Goal: Task Accomplishment & Management: Manage account settings

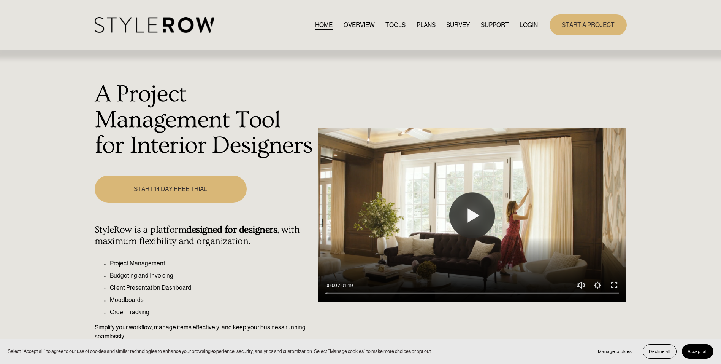
click at [524, 20] on link "LOGIN" at bounding box center [529, 25] width 18 height 10
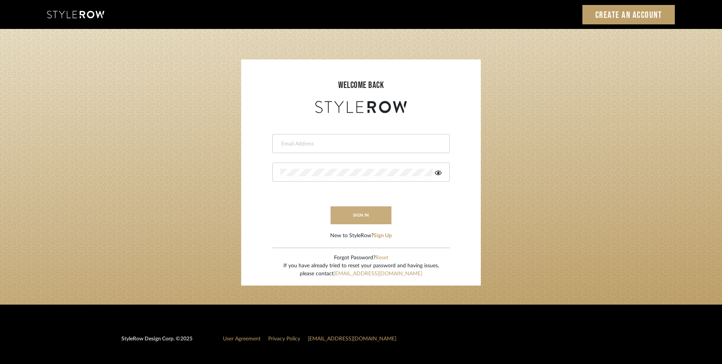
type input "lewisrosedesign@gmail.com"
click at [357, 206] on button "sign in" at bounding box center [360, 215] width 61 height 18
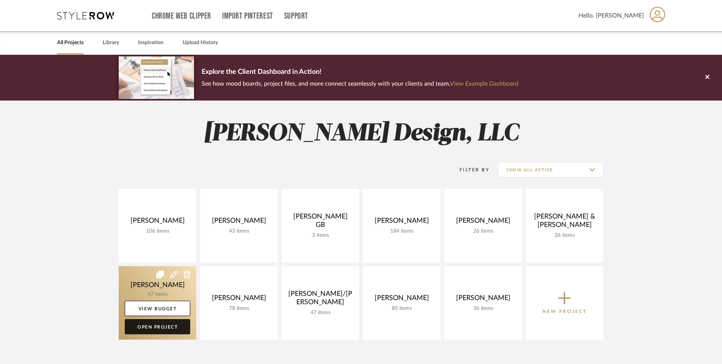
click at [177, 326] on link "Open Project" at bounding box center [157, 326] width 65 height 15
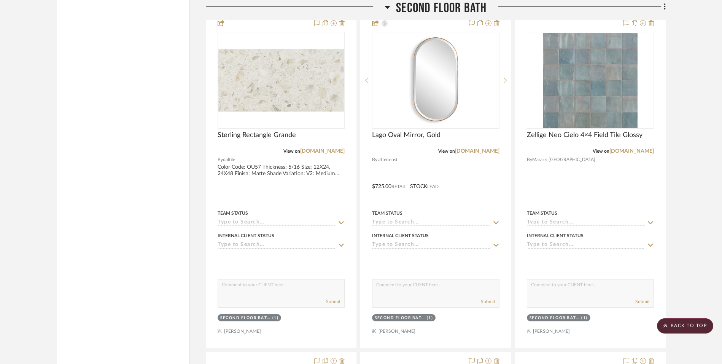
scroll to position [4829, 0]
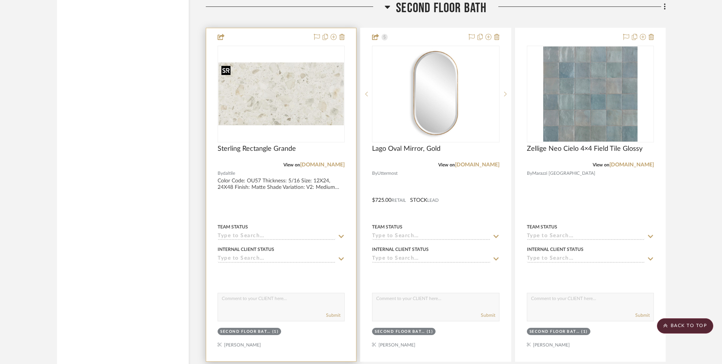
click at [295, 93] on img "0" at bounding box center [280, 93] width 125 height 63
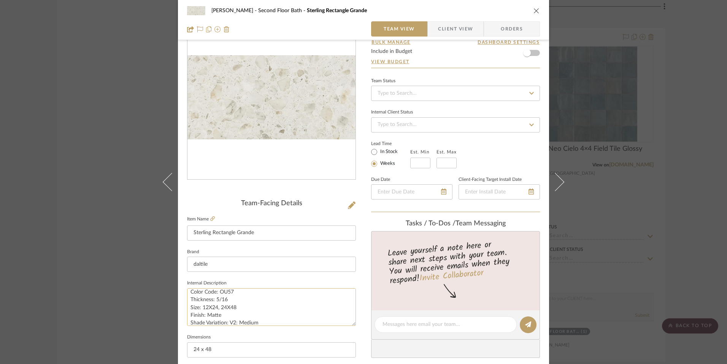
scroll to position [0, 0]
click at [534, 17] on div "O'Connor, Lizzy Second Floor Bath Sterling Rectangle Grande" at bounding box center [363, 10] width 353 height 15
click at [534, 12] on icon "close" at bounding box center [537, 11] width 6 height 6
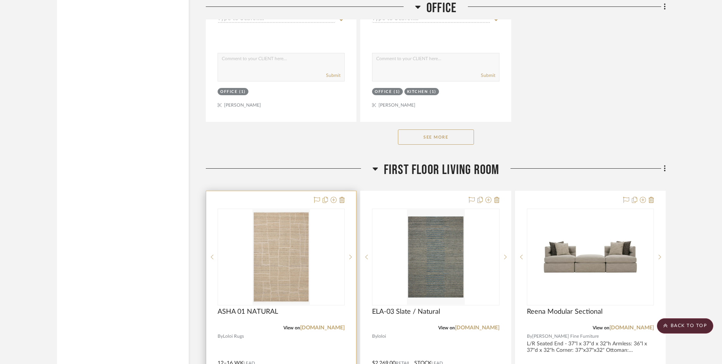
scroll to position [2894, 0]
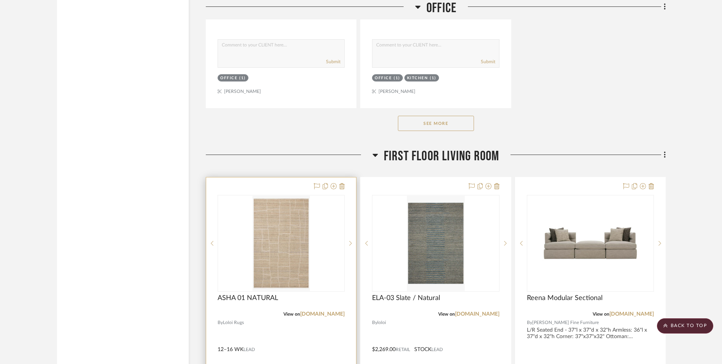
click at [272, 243] on img "0" at bounding box center [280, 242] width 57 height 95
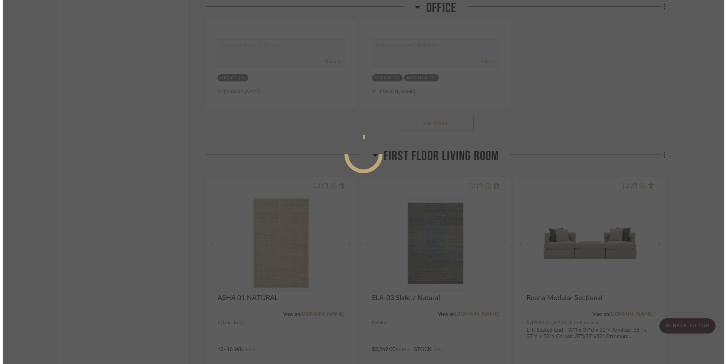
scroll to position [0, 0]
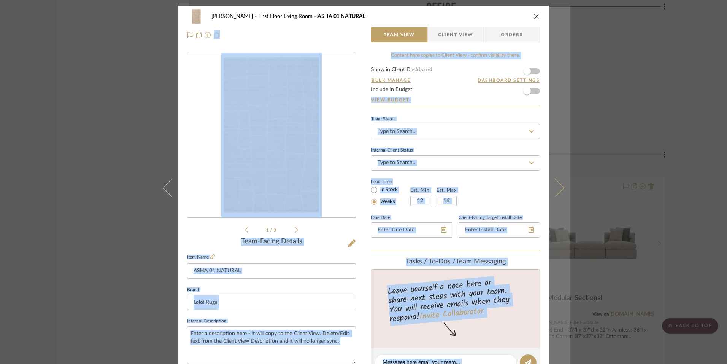
drag, startPoint x: 541, startPoint y: 17, endPoint x: 548, endPoint y: 21, distance: 8.5
click at [548, 21] on mat-dialog-content "O'Connor, Lizzy First Floor Living Room ASHA 01 NATURAL Team View Client View O…" at bounding box center [364, 357] width 414 height 702
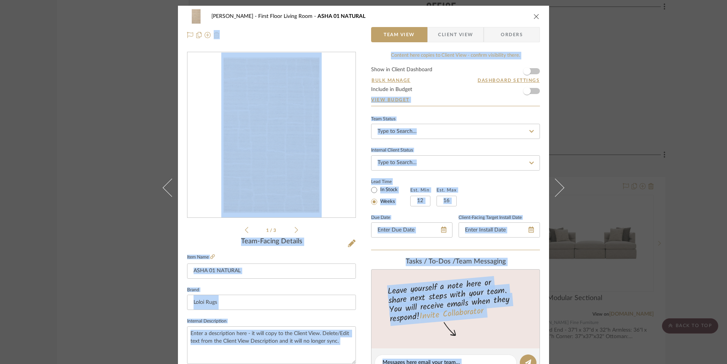
drag, startPoint x: 548, startPoint y: 21, endPoint x: 538, endPoint y: 10, distance: 15.1
click at [538, 10] on div "O'Connor, Lizzy First Floor Living Room ASHA 01 NATURAL Team View Client View O…" at bounding box center [363, 26] width 371 height 40
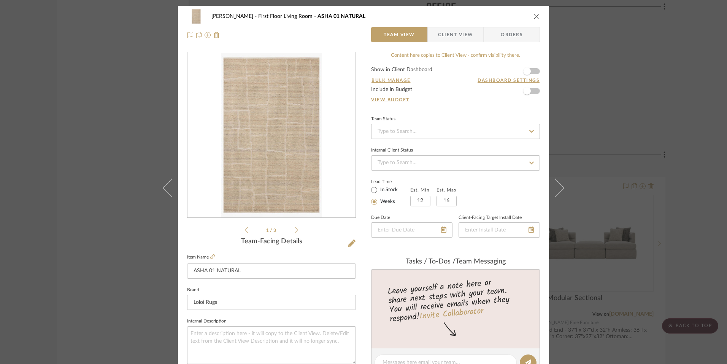
click at [537, 13] on div "O'Connor, Lizzy First Floor Living Room ASHA 01 NATURAL" at bounding box center [363, 16] width 353 height 15
click at [534, 18] on icon "close" at bounding box center [537, 16] width 6 height 6
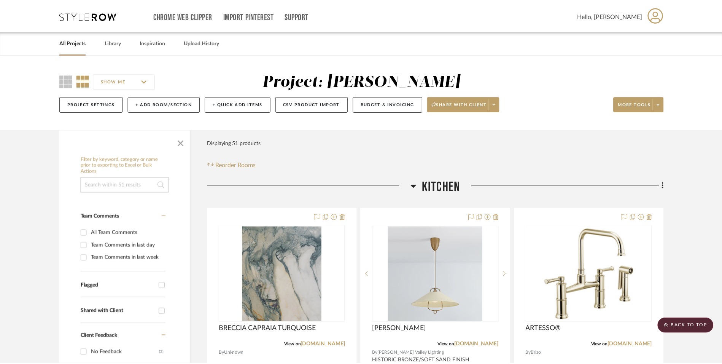
scroll to position [2894, 0]
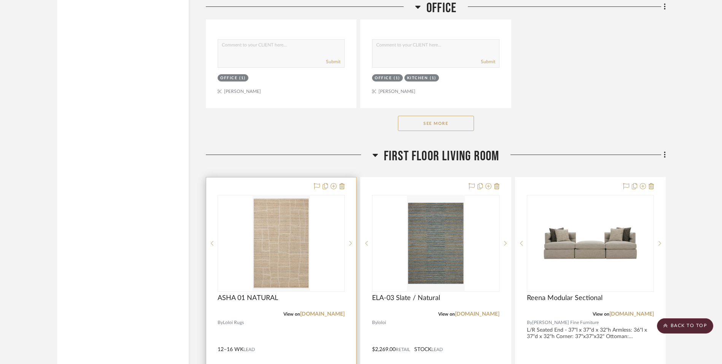
click at [281, 252] on img "0" at bounding box center [280, 242] width 57 height 95
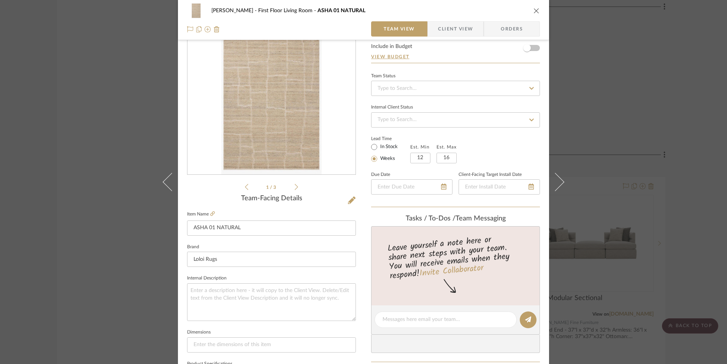
scroll to position [0, 0]
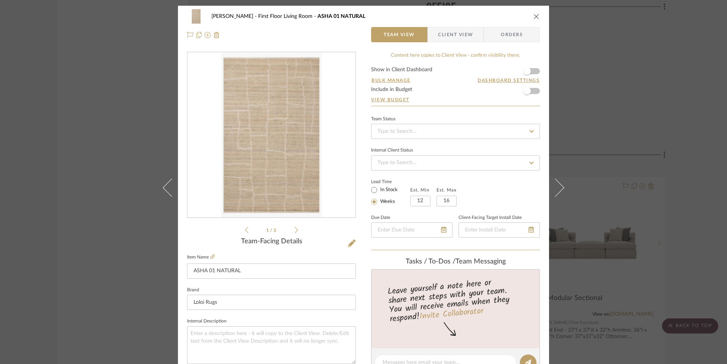
click at [289, 227] on li "1 / 3" at bounding box center [271, 229] width 46 height 9
click at [295, 231] on icon at bounding box center [296, 229] width 3 height 7
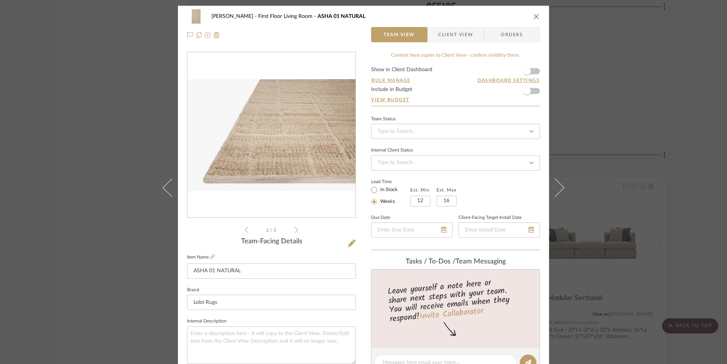
click at [295, 230] on icon at bounding box center [296, 230] width 3 height 6
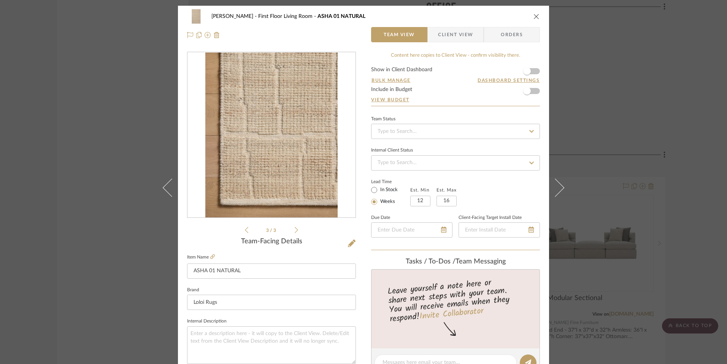
click at [529, 13] on div "O'Connor, Lizzy First Floor Living Room ASHA 01 NATURAL" at bounding box center [363, 16] width 353 height 15
click at [529, 16] on div "O'Connor, Lizzy First Floor Living Room ASHA 01 NATURAL" at bounding box center [363, 16] width 353 height 15
click at [534, 15] on icon "close" at bounding box center [537, 16] width 6 height 6
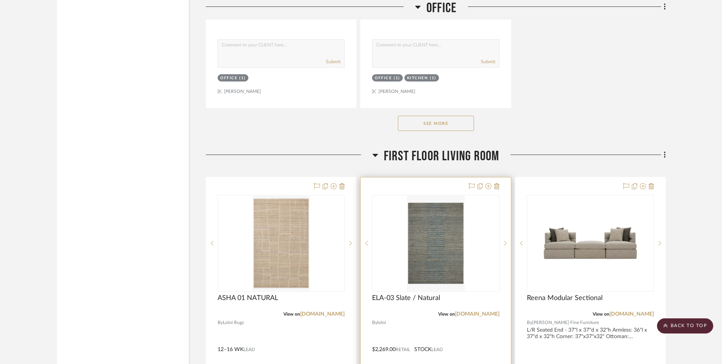
scroll to position [2970, 0]
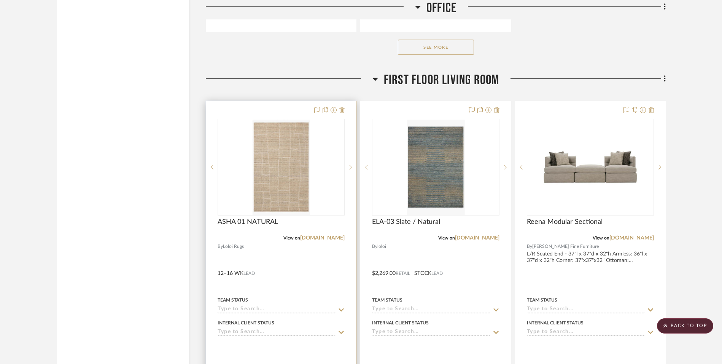
click at [279, 139] on img "0" at bounding box center [280, 166] width 57 height 95
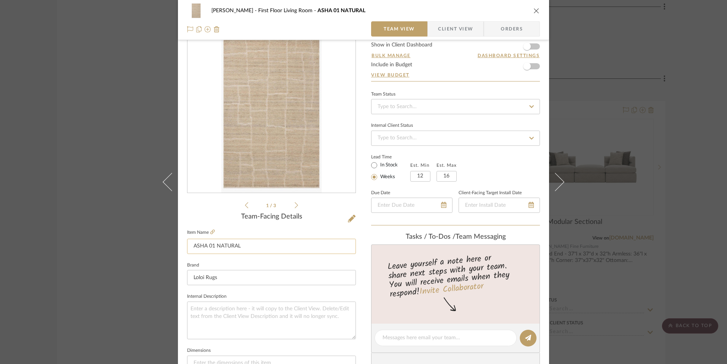
scroll to position [38, 0]
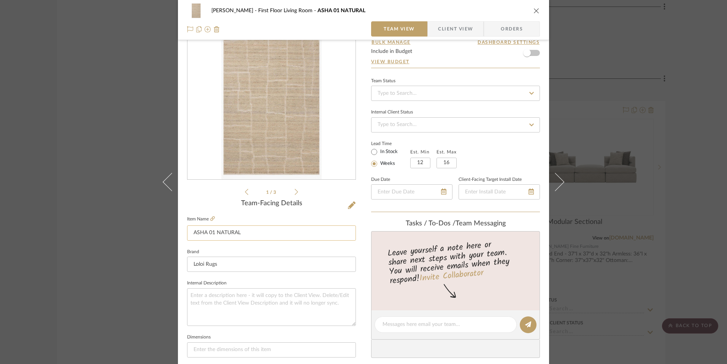
click at [203, 234] on input "ASHA 01 NATURAL" at bounding box center [271, 232] width 169 height 15
click at [210, 218] on icon at bounding box center [212, 218] width 5 height 5
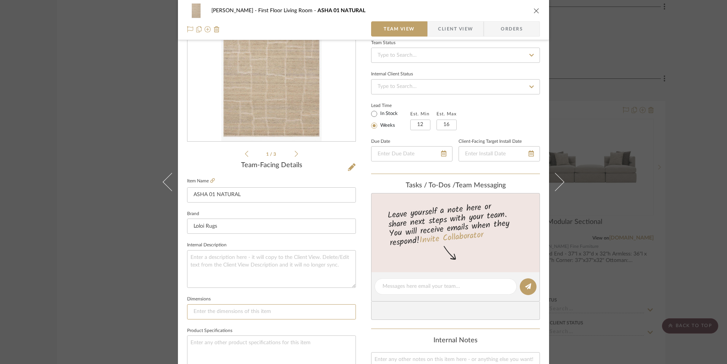
drag, startPoint x: 217, startPoint y: 315, endPoint x: 215, endPoint y: 324, distance: 9.0
click at [217, 319] on input at bounding box center [271, 311] width 169 height 15
click at [206, 311] on input at bounding box center [271, 311] width 169 height 15
type input "9'x6""
click at [197, 313] on input "9'x6"" at bounding box center [271, 311] width 169 height 15
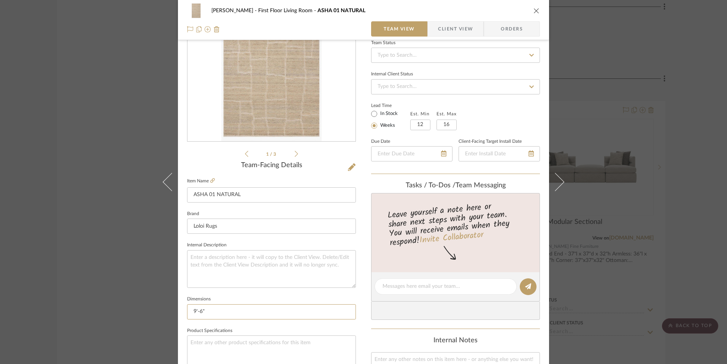
type input "9'-6""
click at [218, 311] on input "9'6"" at bounding box center [271, 311] width 169 height 15
type input "9'6" x 13' 6""
click at [314, 297] on fieldset "Dimensions 9'6" x 13' 6"" at bounding box center [271, 306] width 169 height 25
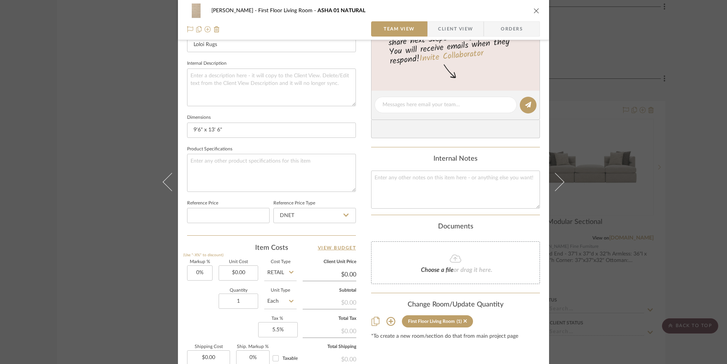
scroll to position [266, 0]
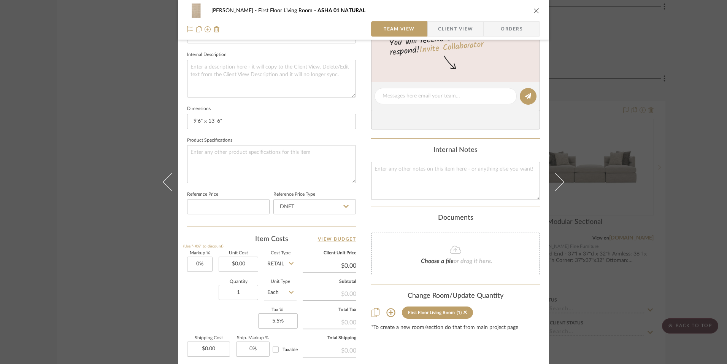
click at [253, 237] on div "Item Costs View Budget" at bounding box center [271, 238] width 169 height 9
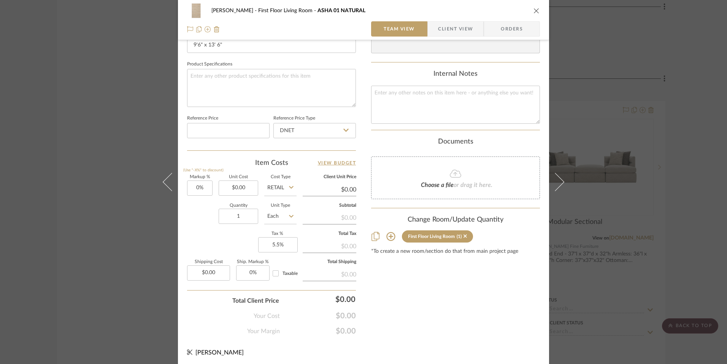
scroll to position [345, 0]
type input "5.5"
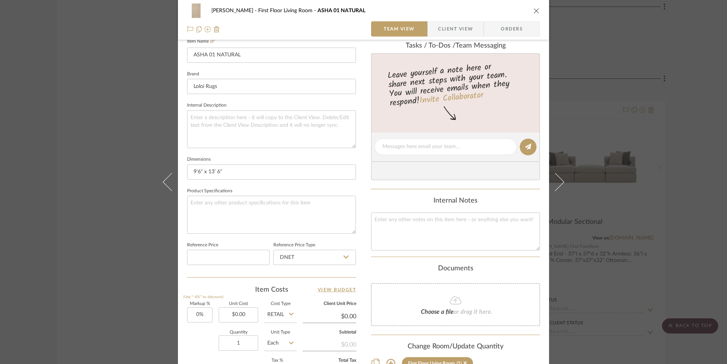
scroll to position [268, 0]
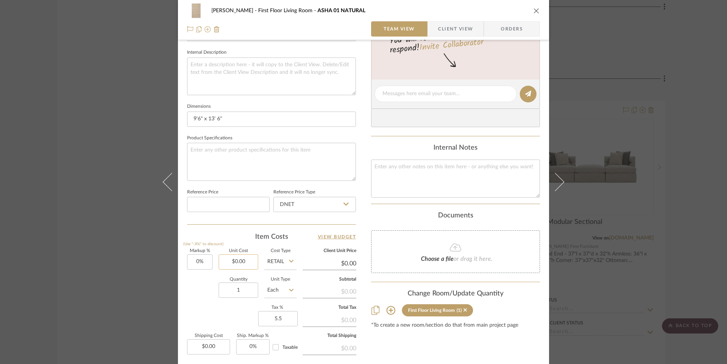
type input "0.00"
type input "5.5%"
click at [232, 262] on input "0.00" at bounding box center [239, 261] width 40 height 15
type input "$2,999.00"
click at [233, 236] on div "Item Costs View Budget" at bounding box center [271, 236] width 169 height 9
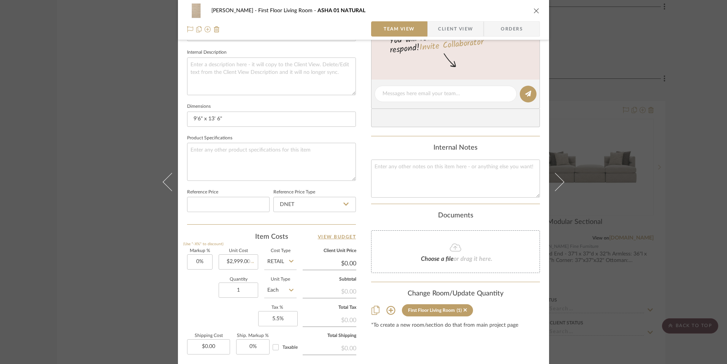
type input "$2,999.00"
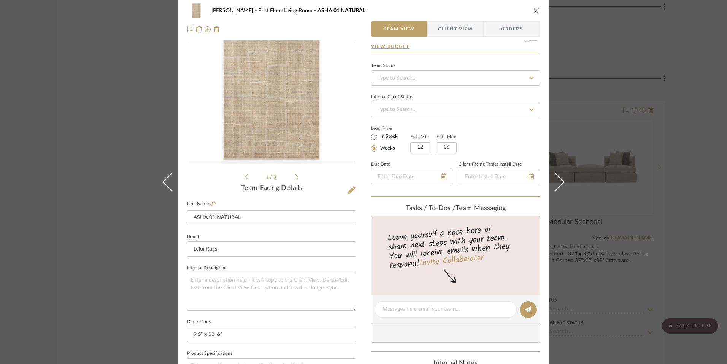
scroll to position [0, 0]
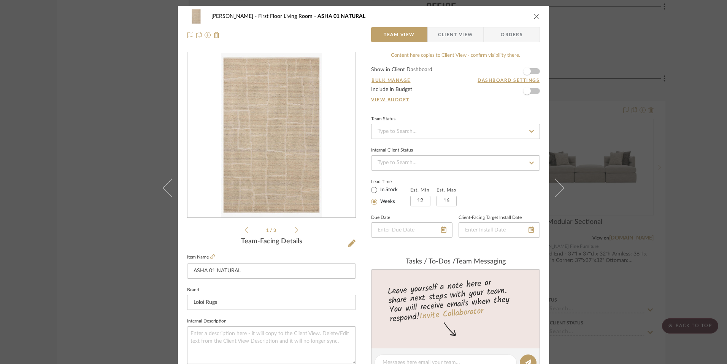
click at [532, 20] on div "O'Connor, Lizzy First Floor Living Room ASHA 01 NATURAL" at bounding box center [363, 16] width 353 height 15
click at [538, 12] on div "O'Connor, Lizzy First Floor Living Room ASHA 01 NATURAL Team View Client View O…" at bounding box center [363, 26] width 371 height 40
click at [538, 15] on div "O'Connor, Lizzy First Floor Living Room ASHA 01 NATURAL Team View Client View O…" at bounding box center [363, 26] width 371 height 40
click at [535, 15] on icon "close" at bounding box center [537, 16] width 6 height 6
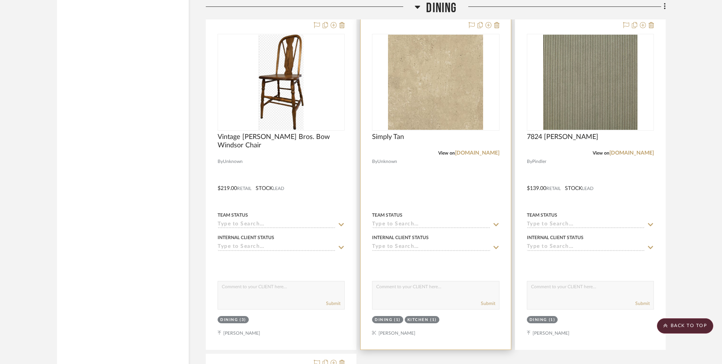
scroll to position [1297, 0]
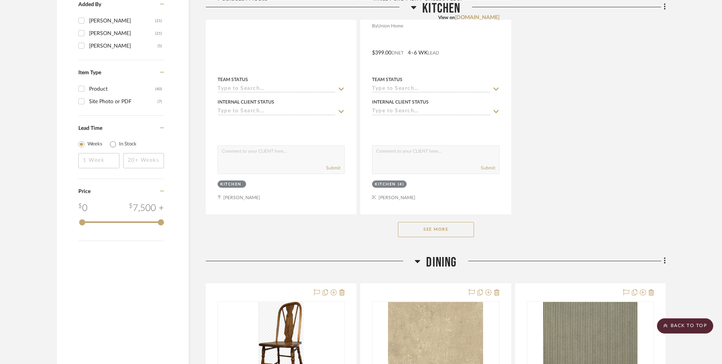
scroll to position [989, 0]
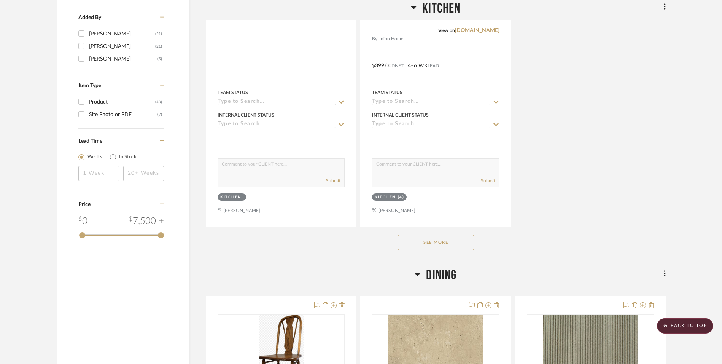
click at [446, 249] on button "See More" at bounding box center [436, 242] width 76 height 15
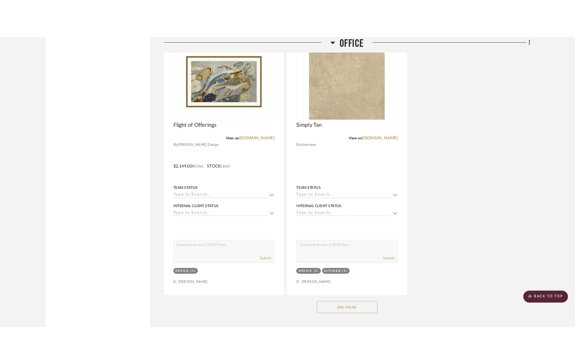
scroll to position [2624, 0]
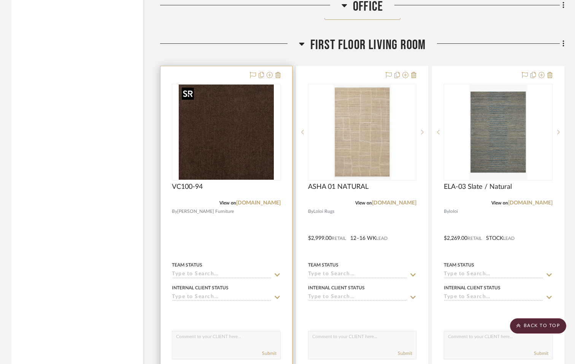
scroll to position [3004, 0]
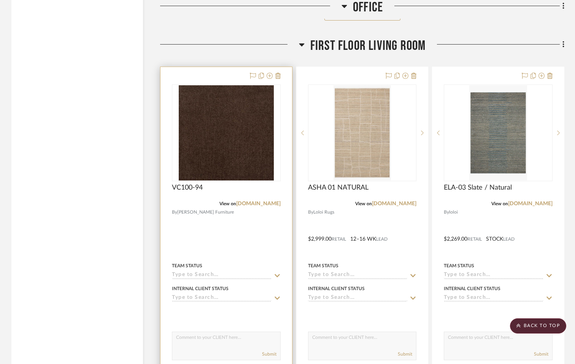
click at [233, 221] on div at bounding box center [226, 233] width 132 height 333
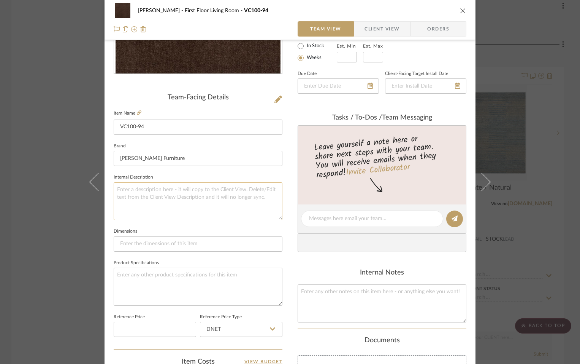
scroll to position [152, 0]
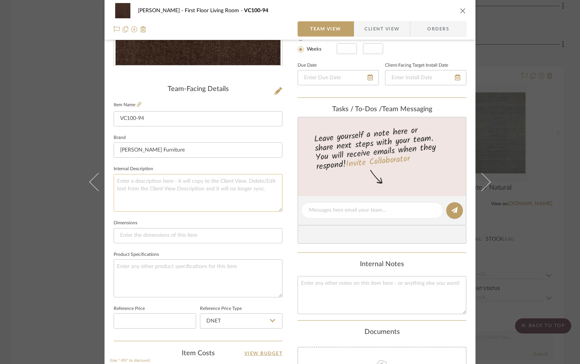
click at [148, 188] on textarea at bounding box center [198, 193] width 169 height 38
type textarea "Upholstery for modular sectional"
click at [288, 208] on div "O'Connor, Lizzy First Floor Living Room VC100-94 Team View Client View Orders T…" at bounding box center [290, 205] width 371 height 702
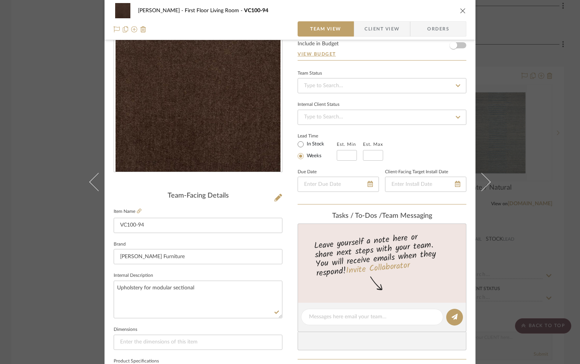
scroll to position [0, 0]
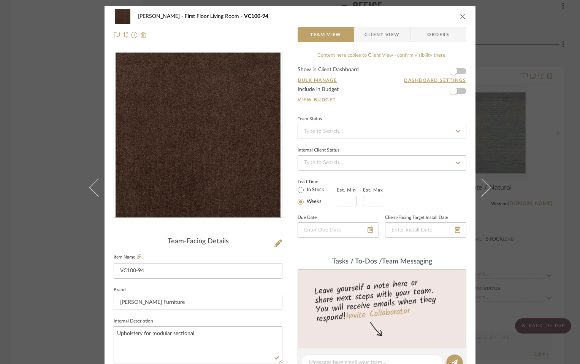
click at [460, 16] on icon "close" at bounding box center [463, 16] width 6 height 6
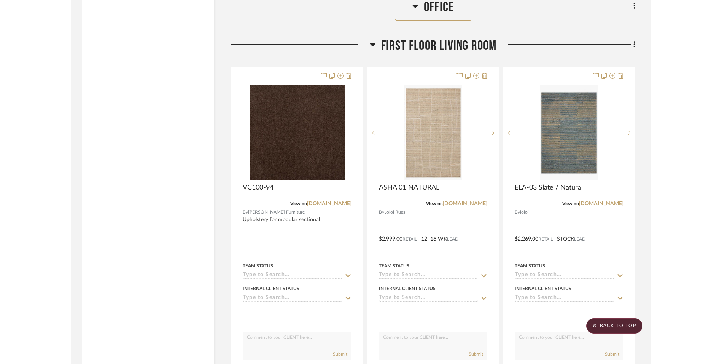
scroll to position [3004, 0]
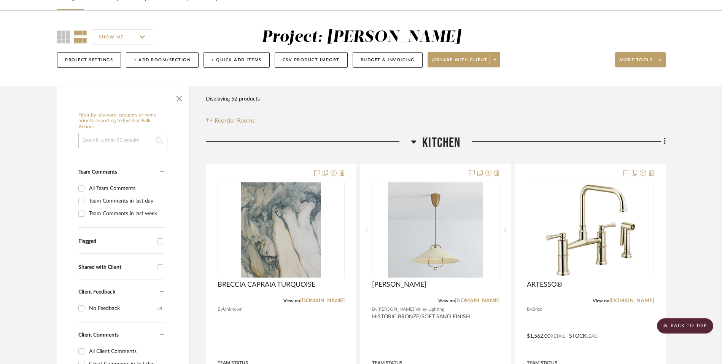
scroll to position [0, 0]
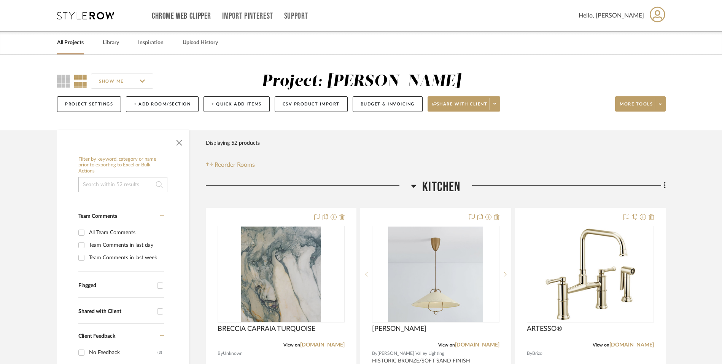
drag, startPoint x: 19, startPoint y: 173, endPoint x: 25, endPoint y: 171, distance: 6.0
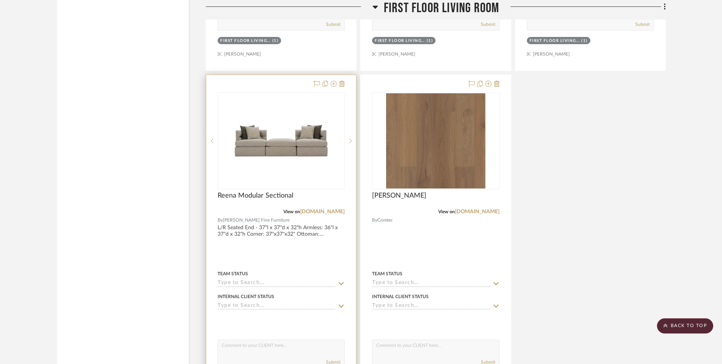
scroll to position [3350, 0]
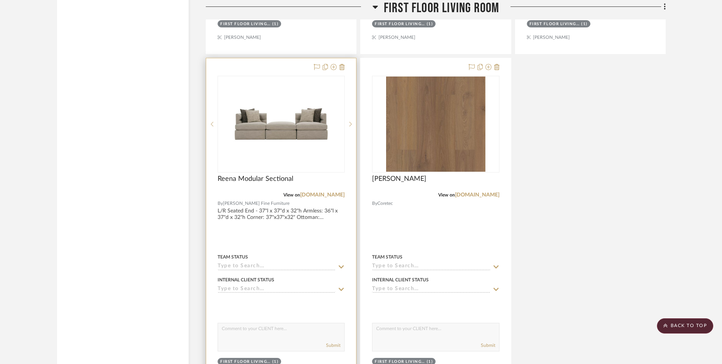
click at [316, 242] on div at bounding box center [281, 224] width 150 height 333
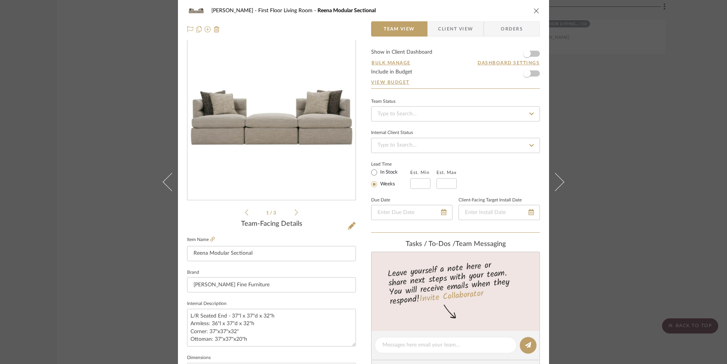
scroll to position [0, 0]
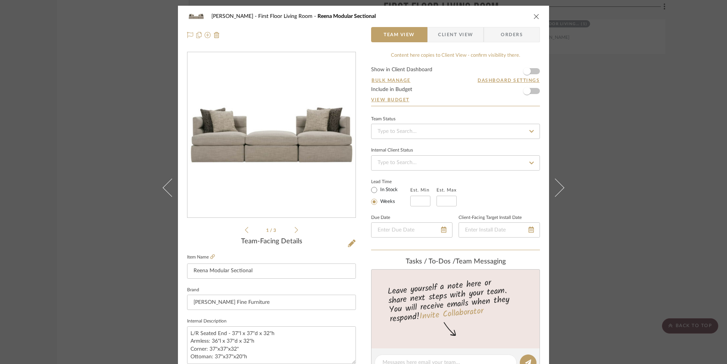
click at [535, 17] on icon "close" at bounding box center [537, 16] width 6 height 6
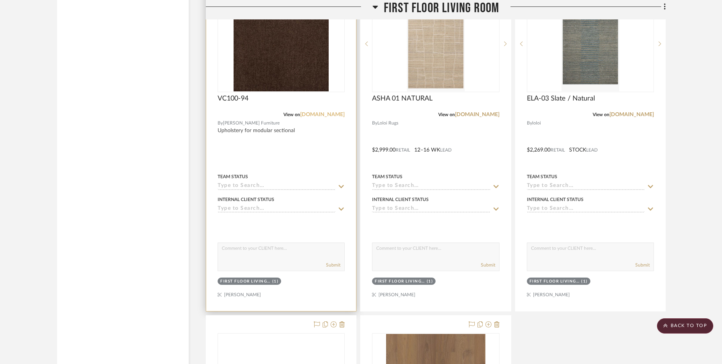
scroll to position [3084, 0]
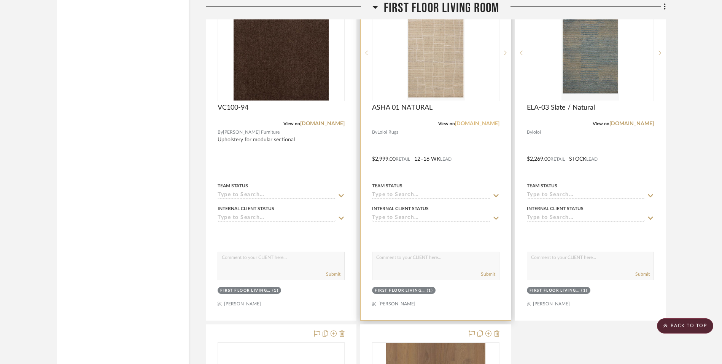
click at [486, 122] on link "[DOMAIN_NAME]" at bounding box center [477, 123] width 44 height 5
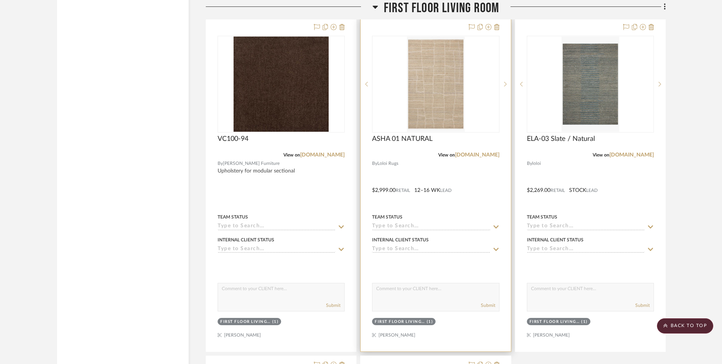
scroll to position [3046, 0]
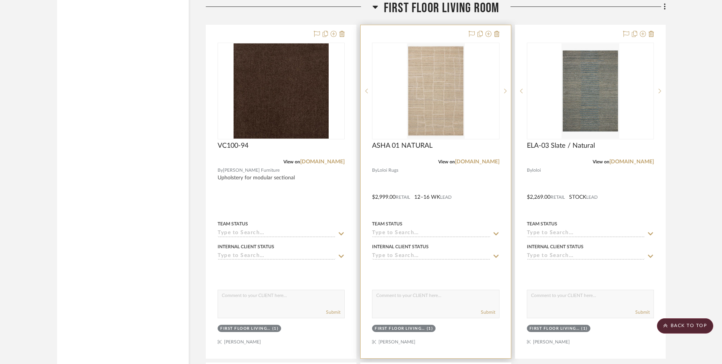
click at [470, 69] on div "0" at bounding box center [435, 91] width 126 height 96
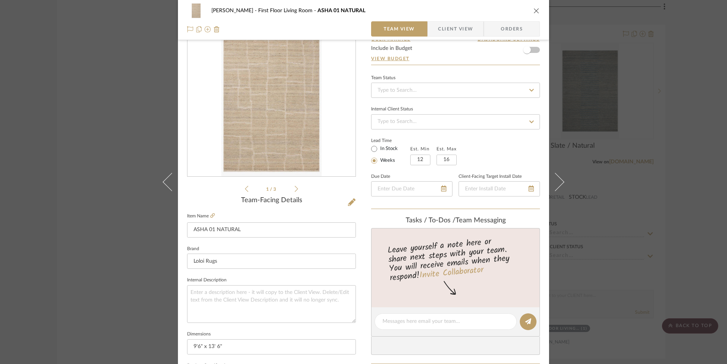
scroll to position [190, 0]
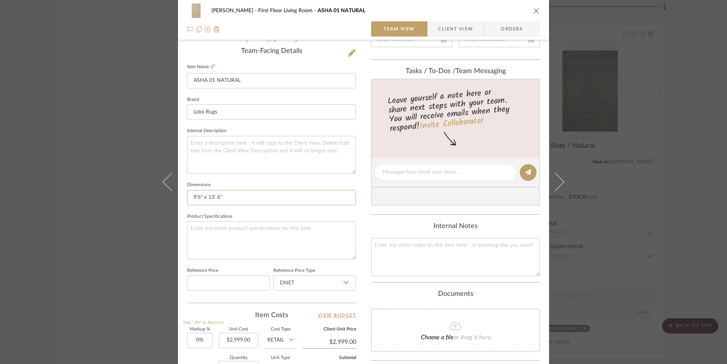
drag, startPoint x: 240, startPoint y: 200, endPoint x: 153, endPoint y: 200, distance: 87.1
click at [153, 200] on div "O'Connor, Lizzy First Floor Living Room ASHA 01 NATURAL Team View Client View O…" at bounding box center [363, 182] width 727 height 364
type input "11'-6" x 15'"
click at [358, 243] on div "O'Connor, Lizzy First Floor Living Room ASHA 01 NATURAL Team View Client View O…" at bounding box center [363, 167] width 371 height 702
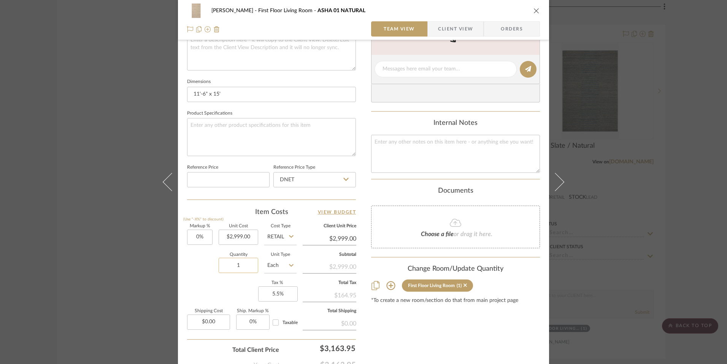
scroll to position [304, 0]
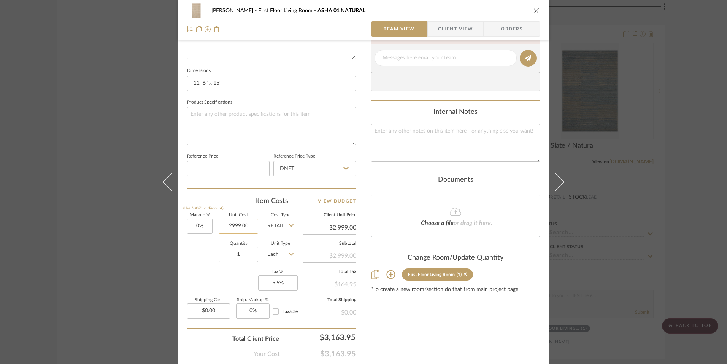
click at [246, 223] on input "2999.00" at bounding box center [239, 225] width 40 height 15
type input "$4,299.00"
click at [390, 318] on div "Content here copies to Client View - confirm visibility there. Show in Client D…" at bounding box center [455, 61] width 169 height 626
type input "$4,299.00"
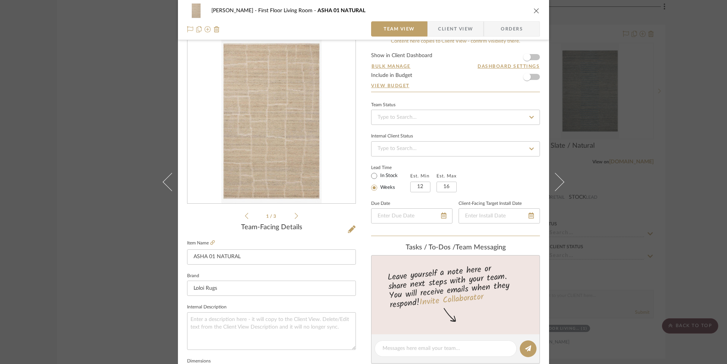
scroll to position [0, 0]
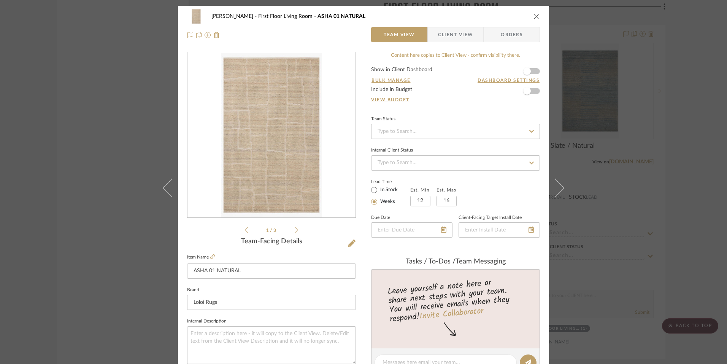
click at [534, 17] on icon "close" at bounding box center [537, 16] width 6 height 6
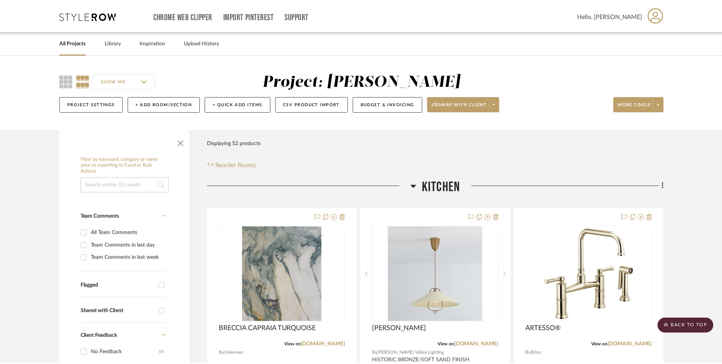
scroll to position [3046, 0]
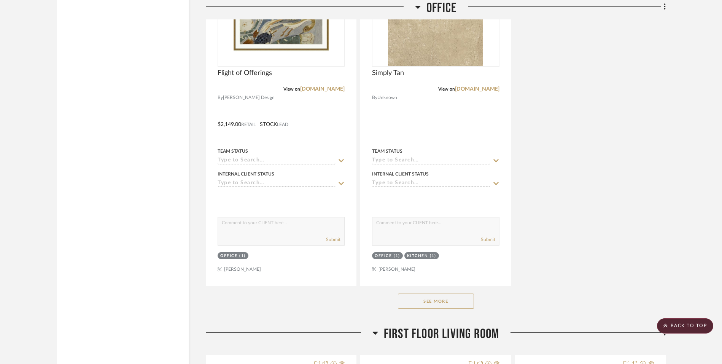
scroll to position [2780, 0]
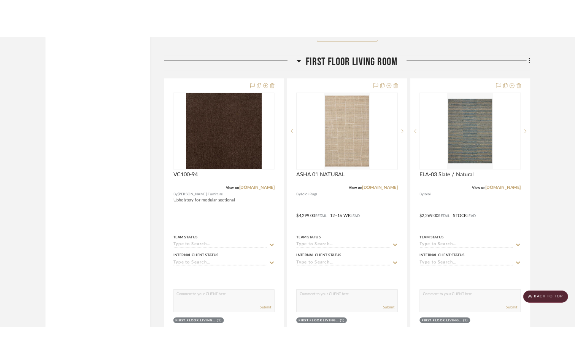
scroll to position [3004, 0]
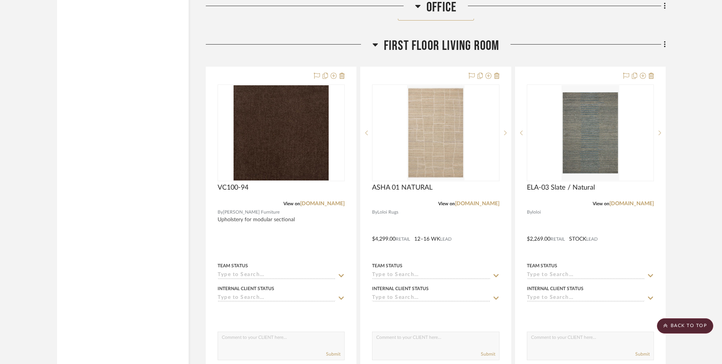
click at [127, 183] on div "Filter by keyword, category or name prior to exporting to Excel or Bulk Actions…" at bounding box center [123, 193] width 132 height 6135
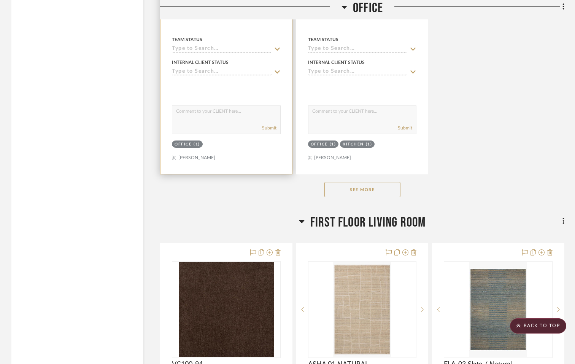
scroll to position [2814, 0]
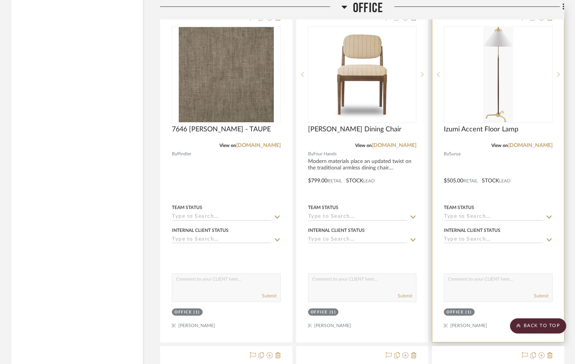
scroll to position [1901, 0]
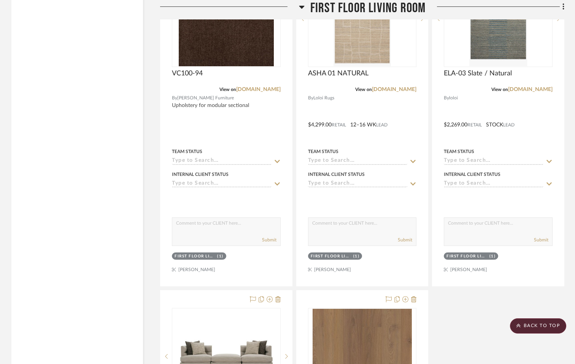
scroll to position [2966, 0]
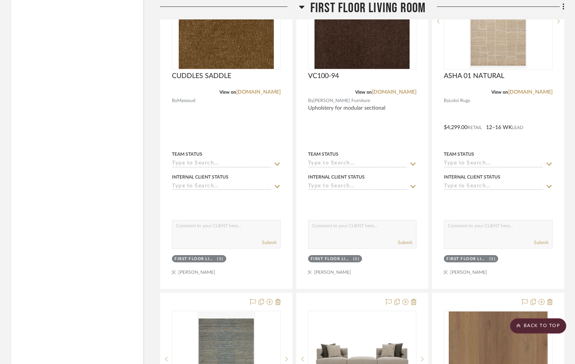
scroll to position [3081, 0]
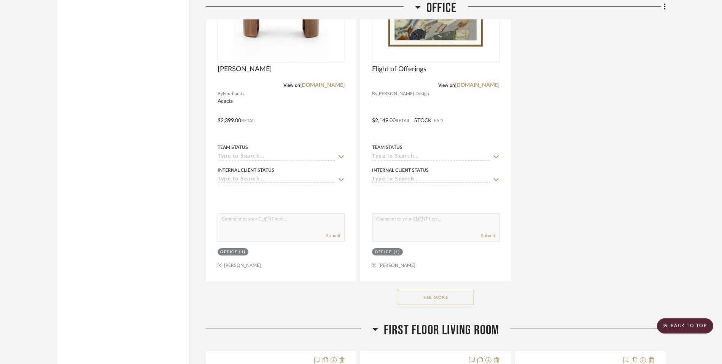
scroll to position [2624, 0]
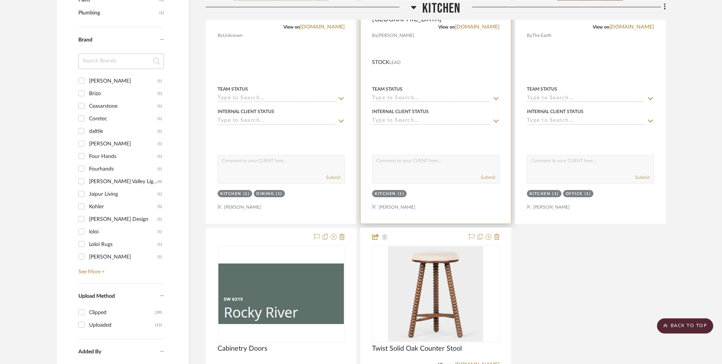
scroll to position [532, 0]
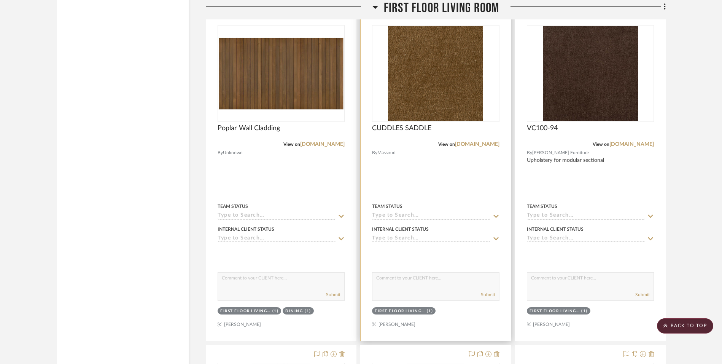
scroll to position [3004, 0]
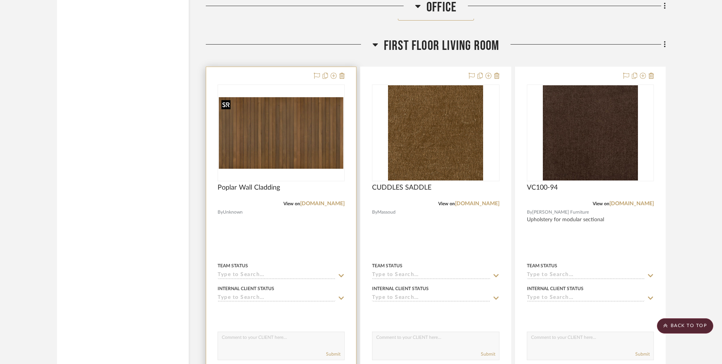
click at [0, 0] on img at bounding box center [0, 0] width 0 height 0
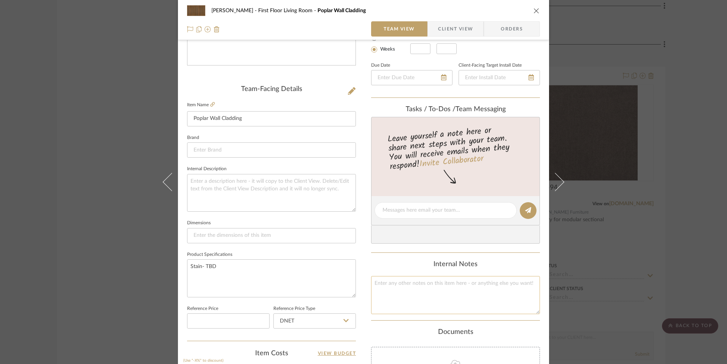
scroll to position [0, 0]
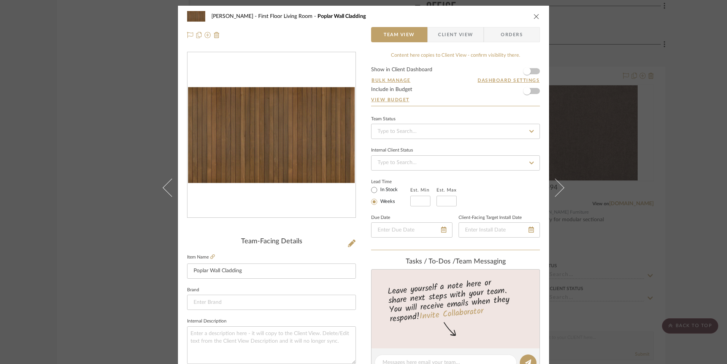
click at [534, 14] on icon "close" at bounding box center [537, 16] width 6 height 6
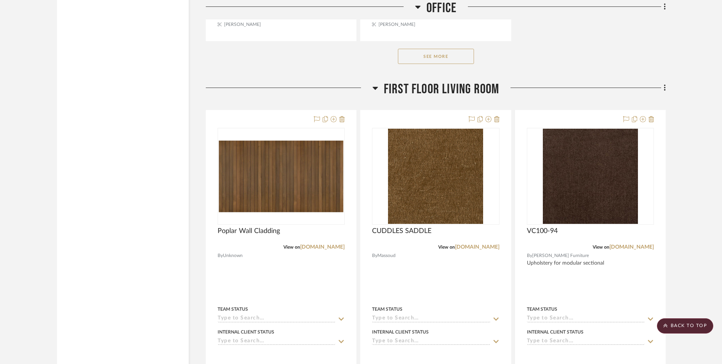
scroll to position [3004, 0]
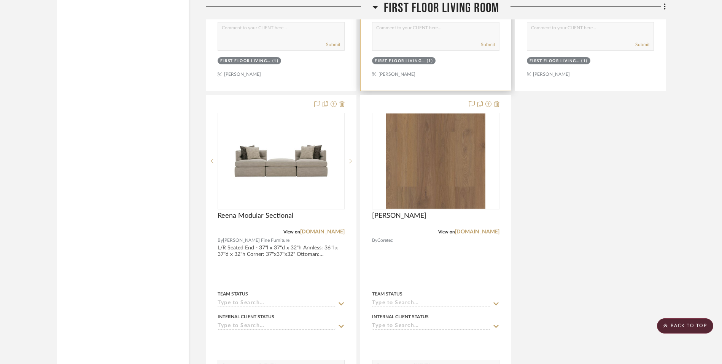
scroll to position [3384, 0]
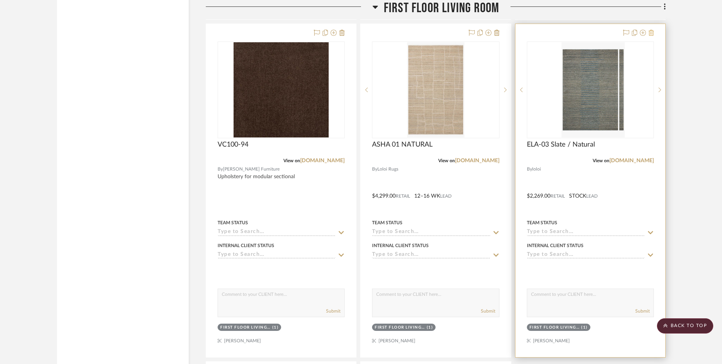
click at [650, 34] on icon at bounding box center [650, 33] width 5 height 6
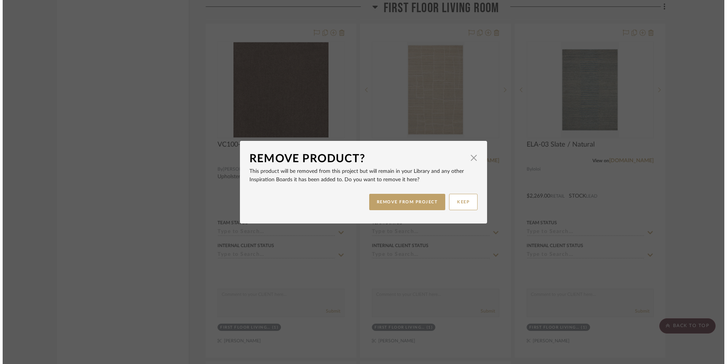
scroll to position [0, 0]
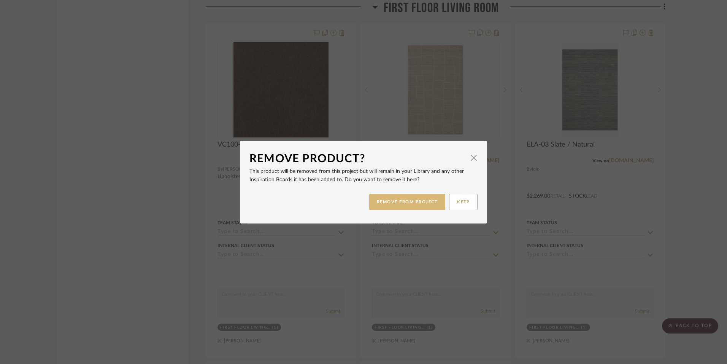
click at [421, 202] on button "REMOVE FROM PROJECT" at bounding box center [407, 202] width 76 height 16
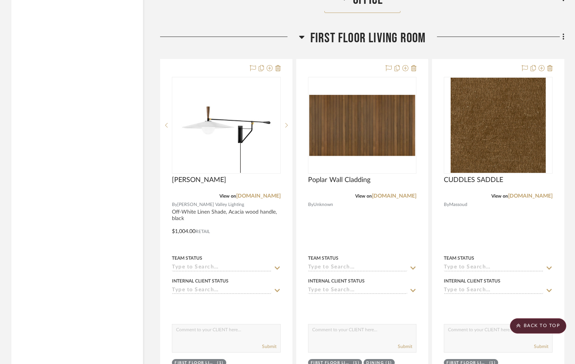
scroll to position [3004, 0]
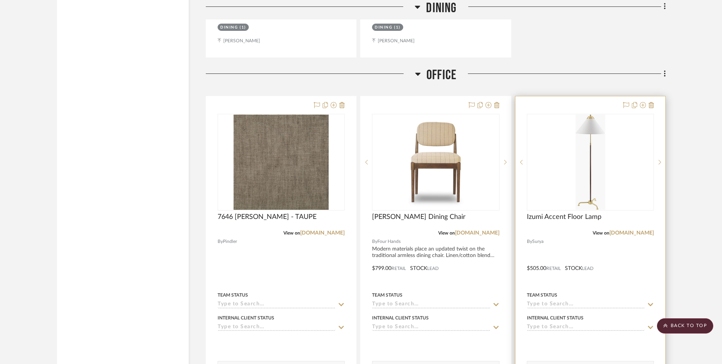
scroll to position [1895, 0]
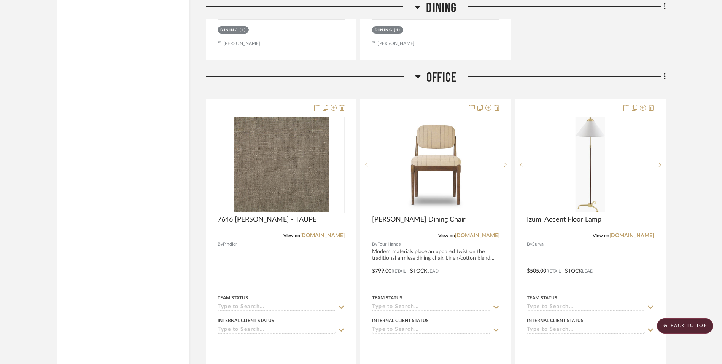
drag, startPoint x: 721, startPoint y: 138, endPoint x: 727, endPoint y: 124, distance: 15.5
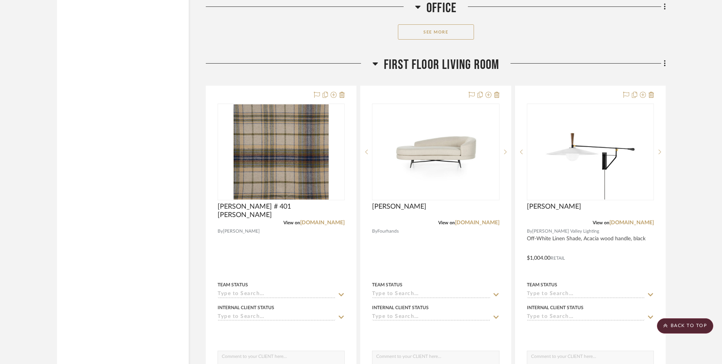
scroll to position [2966, 0]
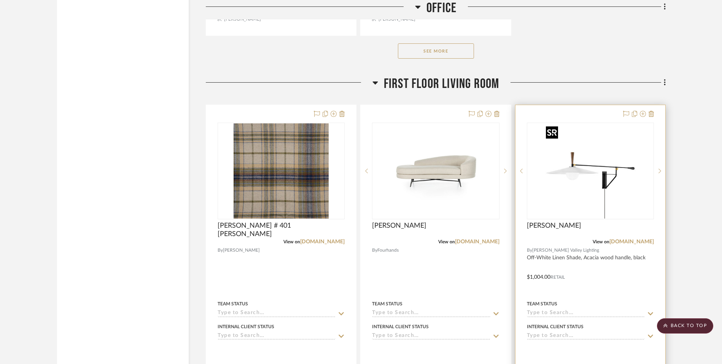
click at [580, 188] on img "0" at bounding box center [590, 170] width 95 height 95
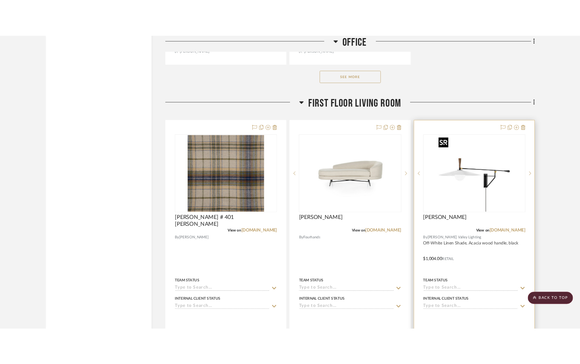
scroll to position [0, 0]
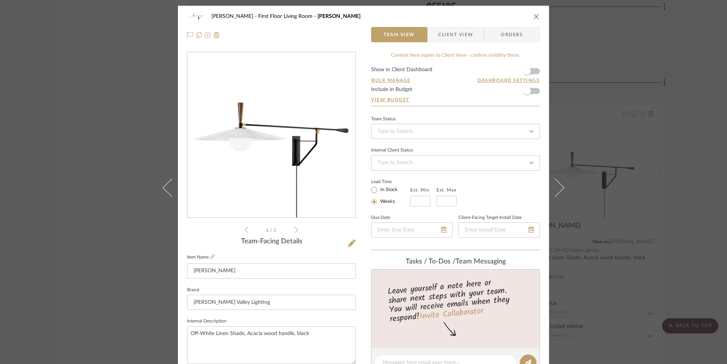
click at [273, 176] on img "0" at bounding box center [271, 134] width 165 height 165
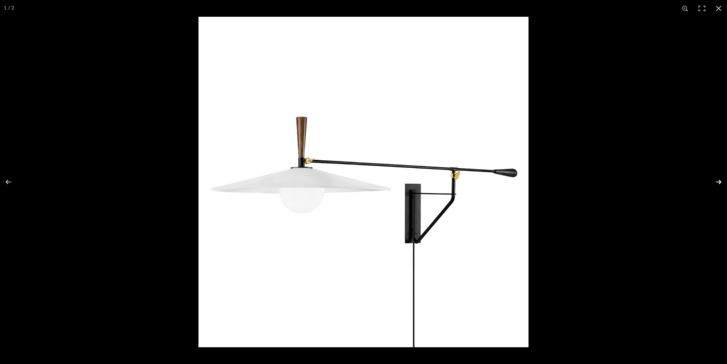
click at [580, 180] on button at bounding box center [713, 182] width 27 height 38
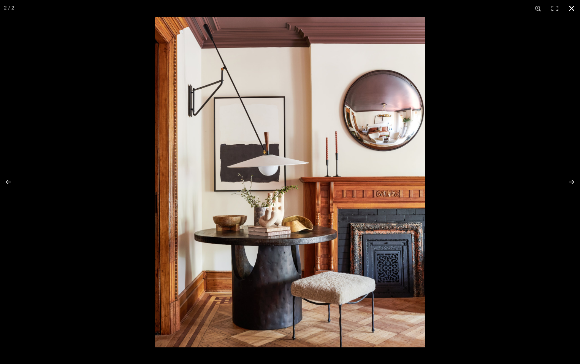
click at [576, 11] on button at bounding box center [572, 8] width 17 height 17
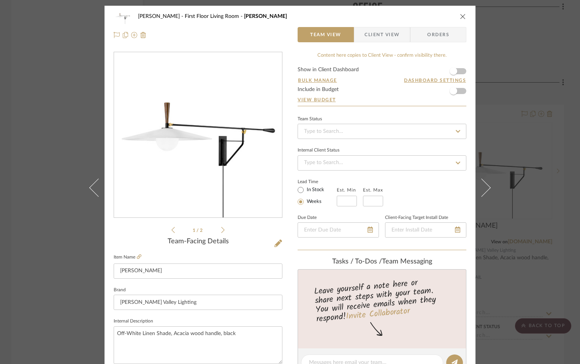
click at [456, 16] on div "O'Connor, Lizzy First Floor Living Room Duarte" at bounding box center [290, 16] width 353 height 15
click at [460, 16] on icon "close" at bounding box center [463, 16] width 6 height 6
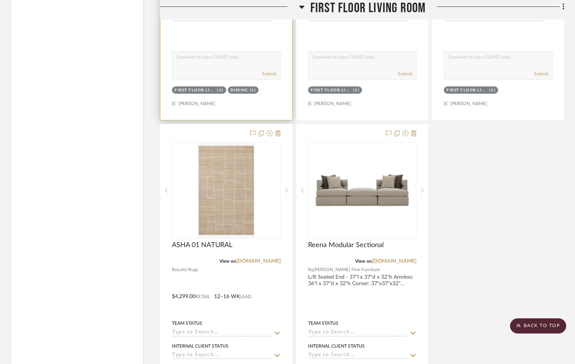
scroll to position [3574, 0]
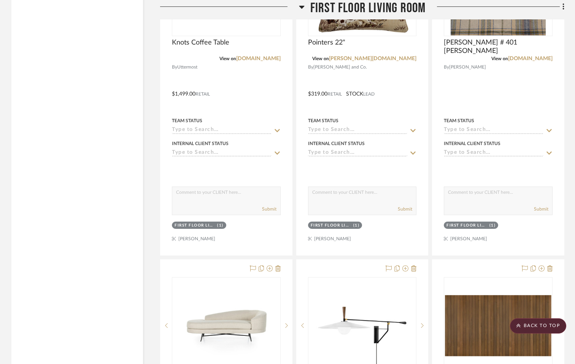
scroll to position [3012, 0]
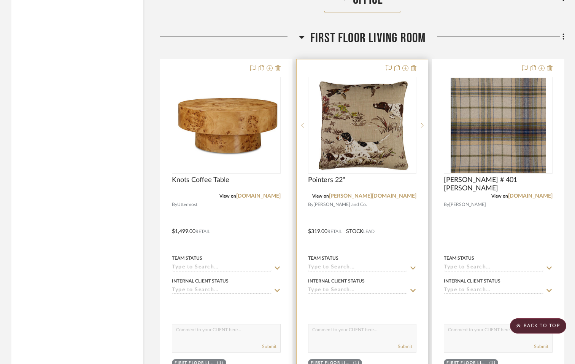
click at [0, 0] on img at bounding box center [0, 0] width 0 height 0
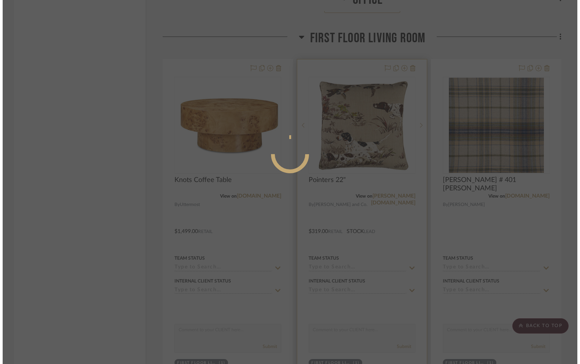
scroll to position [0, 0]
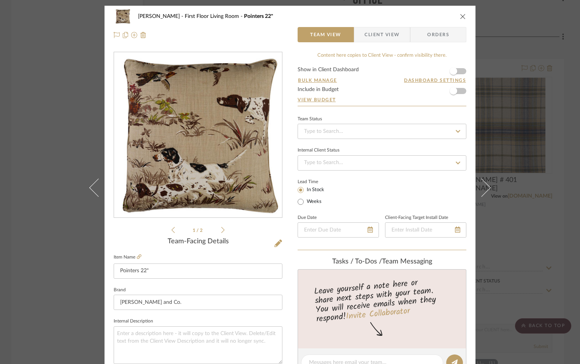
click at [178, 132] on img "0" at bounding box center [198, 134] width 165 height 165
